Goal: Task Accomplishment & Management: Manage account settings

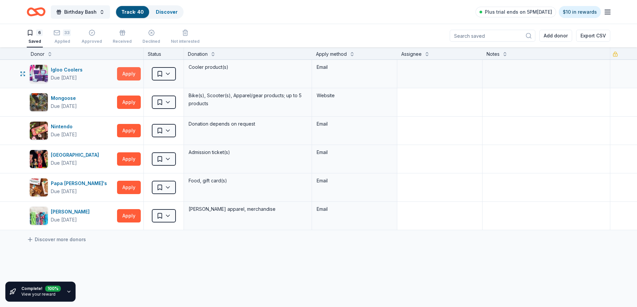
click at [129, 76] on button "Apply" at bounding box center [129, 73] width 24 height 13
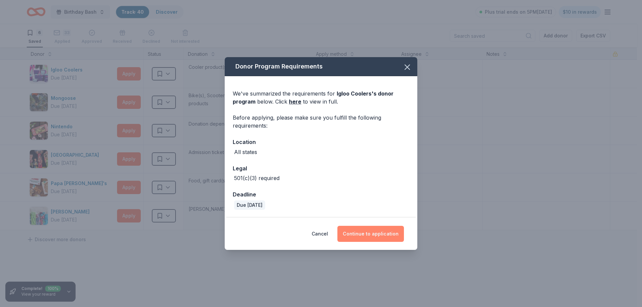
click at [376, 237] on button "Continue to application" at bounding box center [370, 234] width 67 height 16
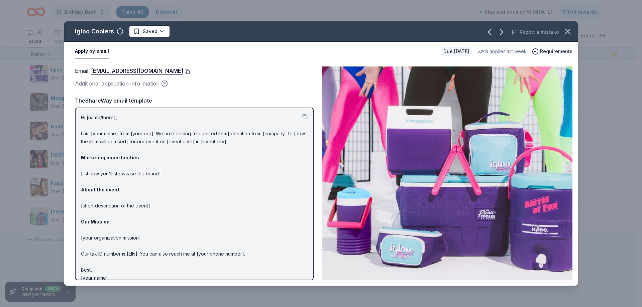
click at [183, 72] on button at bounding box center [186, 71] width 7 height 5
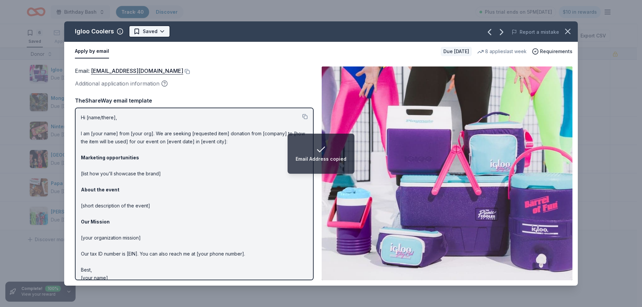
click at [150, 32] on html "Email Address copied Birthday Bash Track · 40 Discover Plus trial ends on 5PM[D…" at bounding box center [321, 153] width 642 height 307
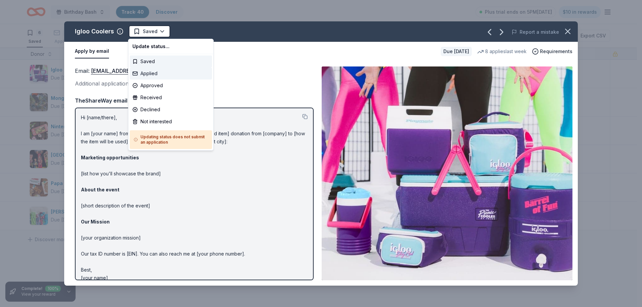
click at [151, 75] on div "Applied" at bounding box center [171, 74] width 82 height 12
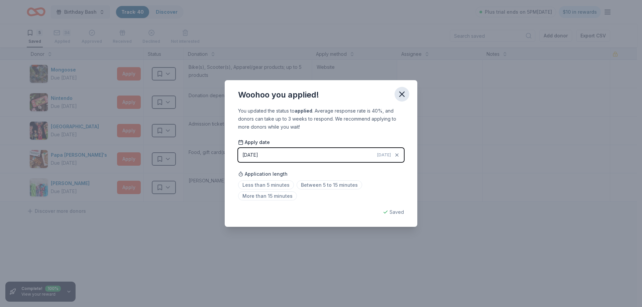
click at [406, 94] on icon "button" at bounding box center [401, 94] width 9 height 9
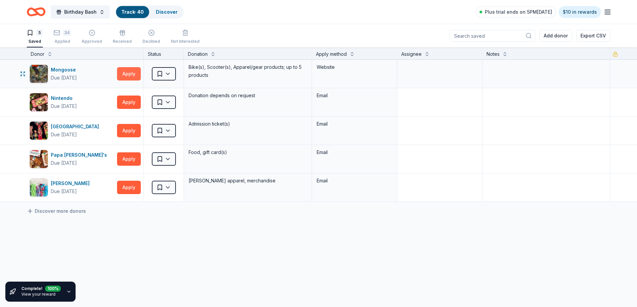
click at [128, 72] on button "Apply" at bounding box center [129, 73] width 24 height 13
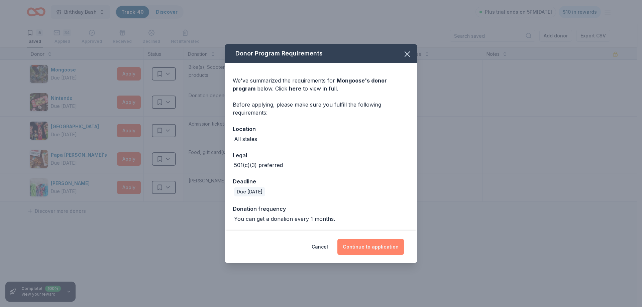
click at [371, 244] on button "Continue to application" at bounding box center [370, 247] width 67 height 16
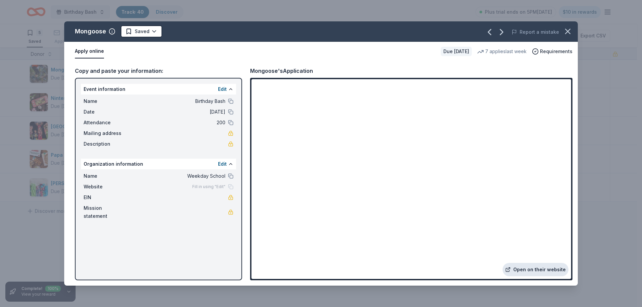
click at [533, 268] on link "Open on their website" at bounding box center [535, 269] width 66 height 13
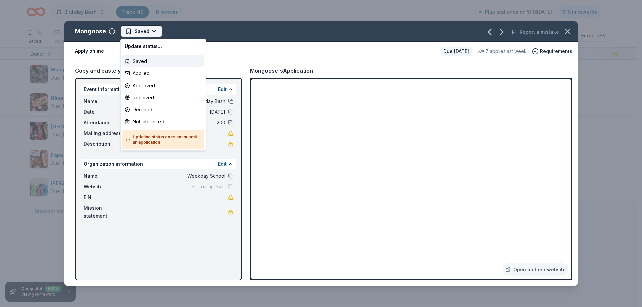
click at [153, 30] on html "Birthday Bash Track · 40 Discover Plus trial ends on 5PM[DATE] $10 in rewards 5…" at bounding box center [321, 153] width 642 height 307
click at [148, 71] on div "Applied" at bounding box center [163, 74] width 82 height 12
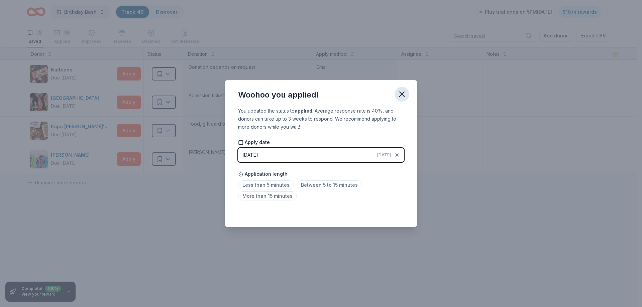
click at [405, 94] on icon "button" at bounding box center [401, 94] width 9 height 9
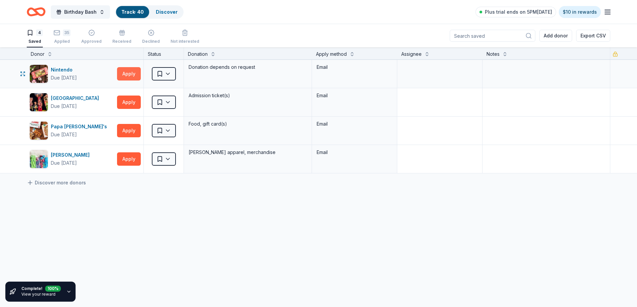
click at [135, 72] on button "Apply" at bounding box center [129, 73] width 24 height 13
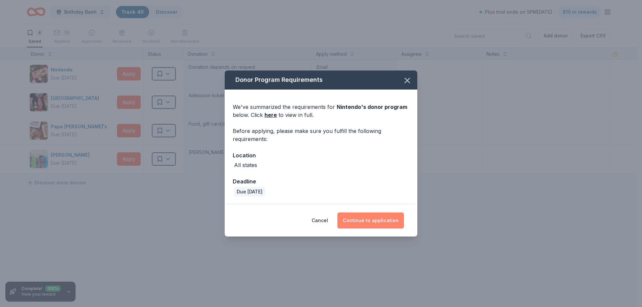
click at [364, 222] on button "Continue to application" at bounding box center [370, 221] width 67 height 16
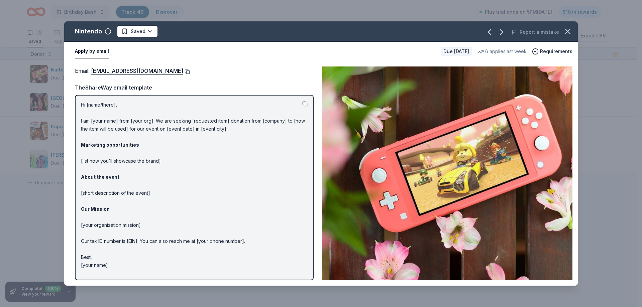
click at [190, 72] on button at bounding box center [186, 71] width 7 height 5
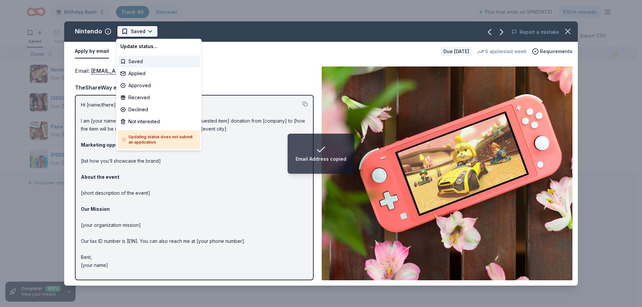
click at [143, 31] on html "Email Address copied Birthday Bash Track · 40 Discover Plus trial ends on 5PM[D…" at bounding box center [321, 153] width 642 height 307
click at [143, 71] on div "Applied" at bounding box center [159, 74] width 82 height 12
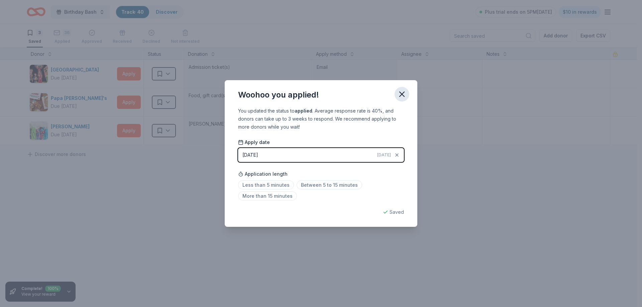
click at [401, 93] on icon "button" at bounding box center [401, 94] width 5 height 5
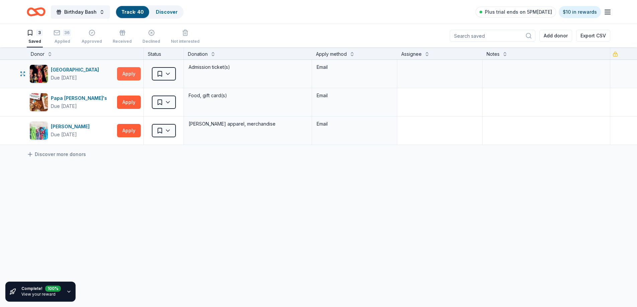
click at [128, 75] on button "Apply" at bounding box center [129, 73] width 24 height 13
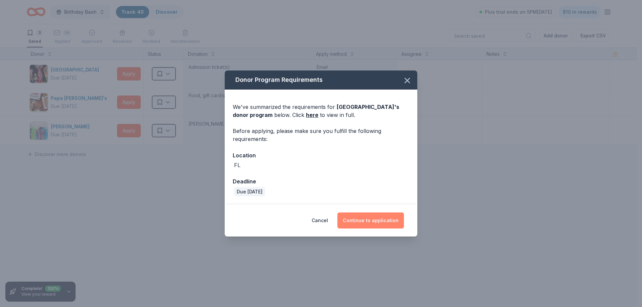
click at [371, 219] on button "Continue to application" at bounding box center [370, 221] width 67 height 16
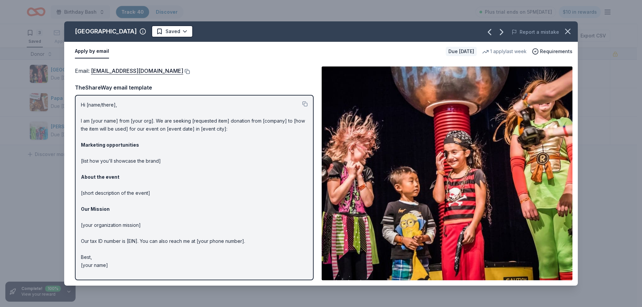
click at [183, 71] on button at bounding box center [186, 71] width 7 height 5
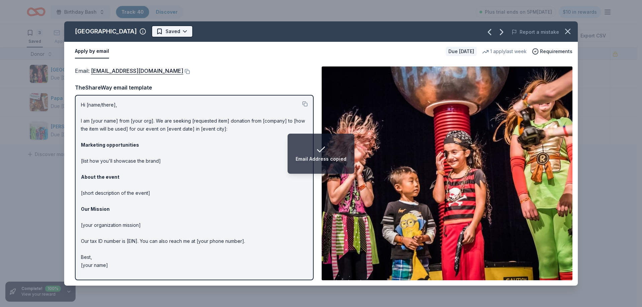
click at [178, 27] on html "Email Address copied Birthday Bash Track · 40 Discover Plus trial ends on 5PM[D…" at bounding box center [321, 153] width 642 height 307
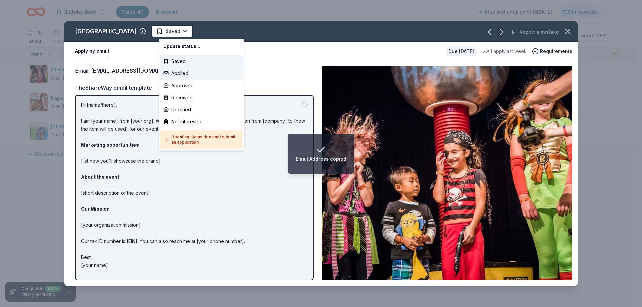
click at [180, 73] on div "Applied" at bounding box center [201, 74] width 82 height 12
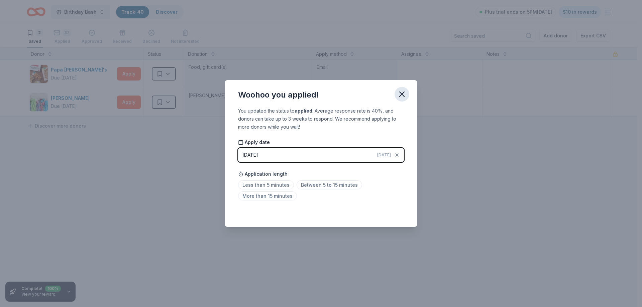
click at [401, 93] on icon "button" at bounding box center [401, 94] width 9 height 9
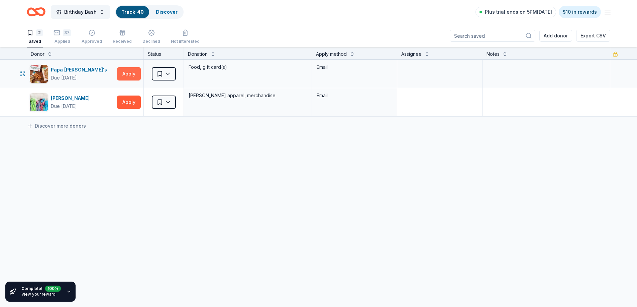
click at [130, 73] on button "Apply" at bounding box center [129, 73] width 24 height 13
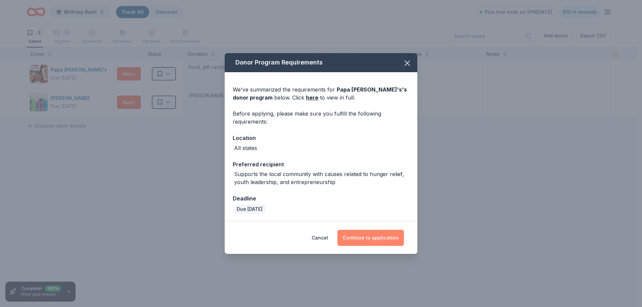
click at [380, 237] on button "Continue to application" at bounding box center [370, 238] width 67 height 16
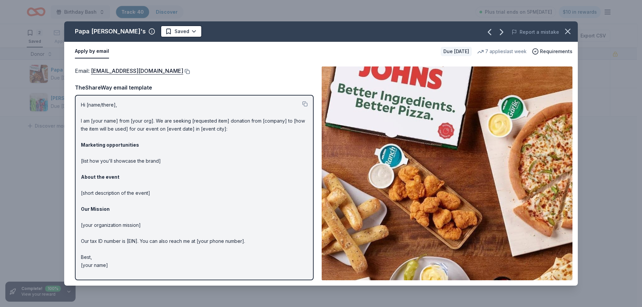
click at [183, 71] on button at bounding box center [186, 71] width 7 height 5
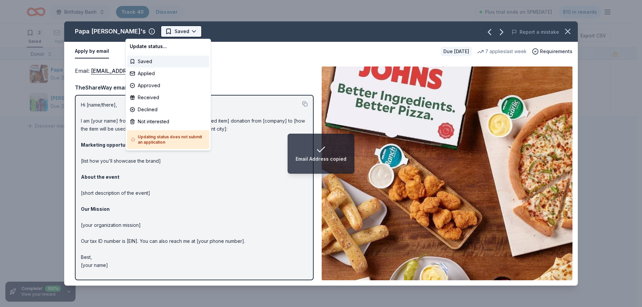
click at [148, 32] on html "Email Address copied Birthday Bash Track · 40 Discover Plus trial ends on 5PM[D…" at bounding box center [321, 153] width 642 height 307
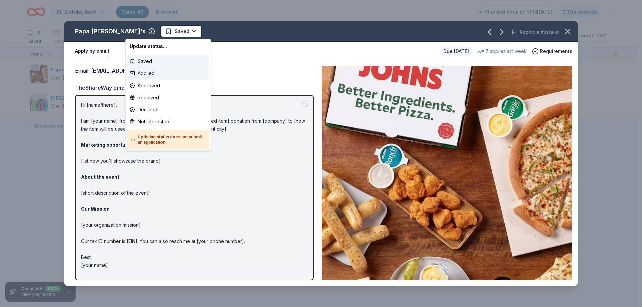
click at [155, 73] on div "Applied" at bounding box center [168, 74] width 82 height 12
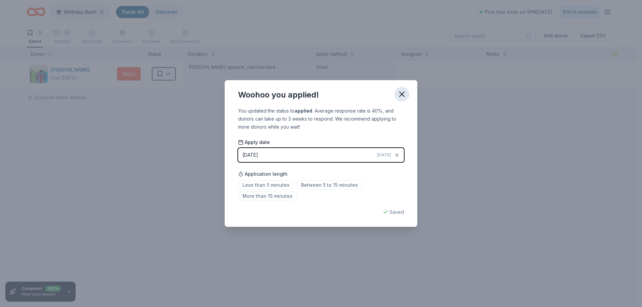
click at [402, 96] on icon "button" at bounding box center [401, 94] width 9 height 9
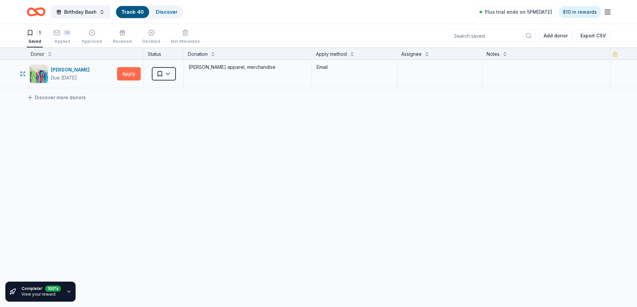
click at [124, 77] on button "Apply" at bounding box center [129, 73] width 24 height 13
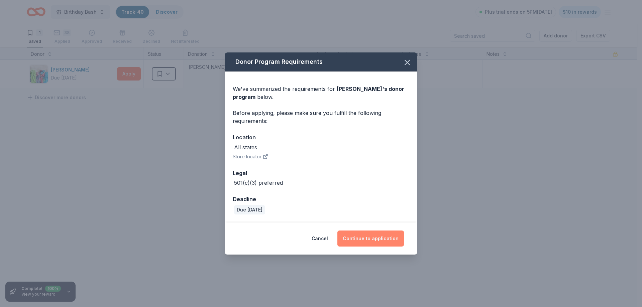
click at [366, 236] on button "Continue to application" at bounding box center [370, 239] width 67 height 16
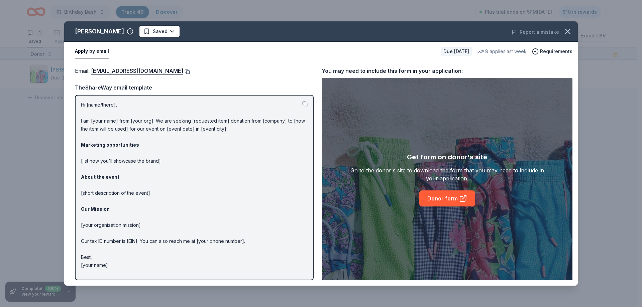
click at [183, 71] on button at bounding box center [186, 71] width 7 height 5
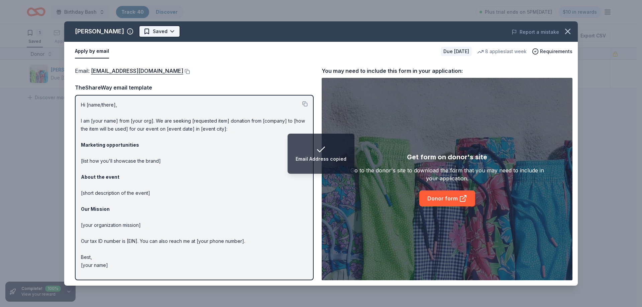
click at [157, 31] on html "Email Address copied Birthday Bash Track · 40 Discover Plus trial ends on 5PM[D…" at bounding box center [321, 153] width 642 height 307
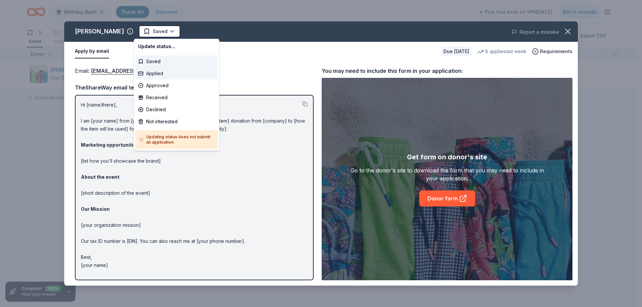
click at [156, 76] on div "Applied" at bounding box center [176, 74] width 82 height 12
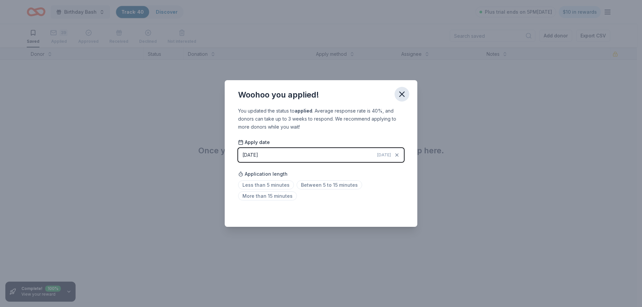
click at [400, 95] on icon "button" at bounding box center [401, 94] width 5 height 5
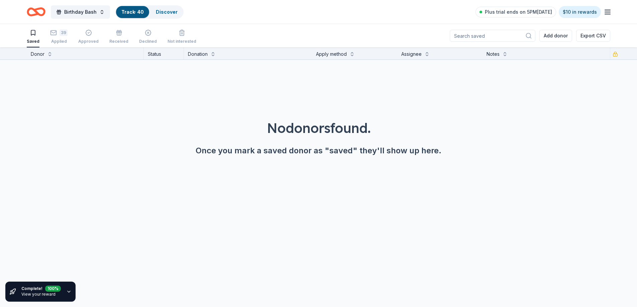
click at [605, 12] on line "button" at bounding box center [607, 12] width 5 height 0
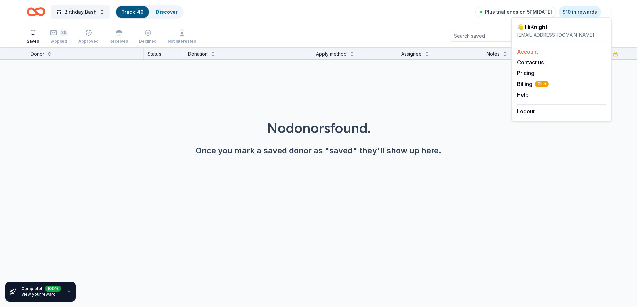
click at [526, 52] on link "Account" at bounding box center [527, 51] width 21 height 7
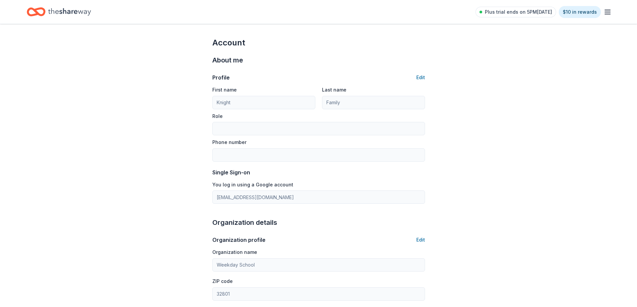
click at [608, 15] on icon "button" at bounding box center [607, 12] width 8 height 8
click at [526, 84] on span "Billing Plus" at bounding box center [533, 84] width 32 height 8
